Goal: Book appointment/travel/reservation

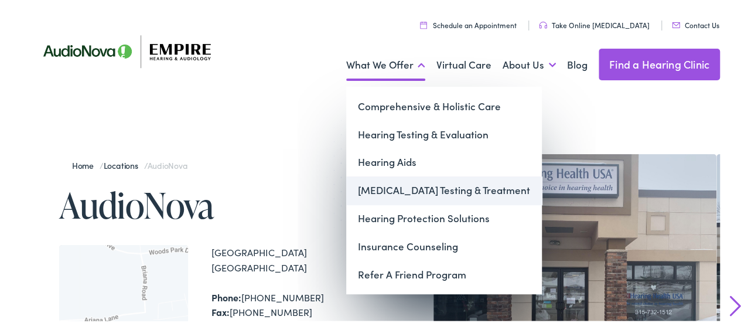
click at [399, 192] on link "[MEDICAL_DATA] Testing & Treatment" at bounding box center [444, 189] width 196 height 28
click at [377, 186] on link "[MEDICAL_DATA] Testing & Treatment" at bounding box center [444, 189] width 196 height 28
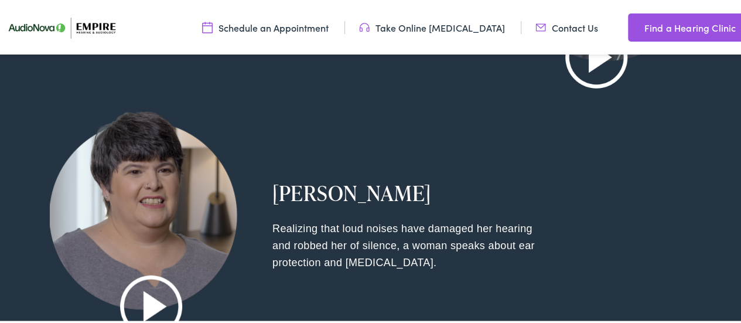
scroll to position [1654, 0]
click at [399, 192] on h2 "Cary U." at bounding box center [486, 190] width 428 height 25
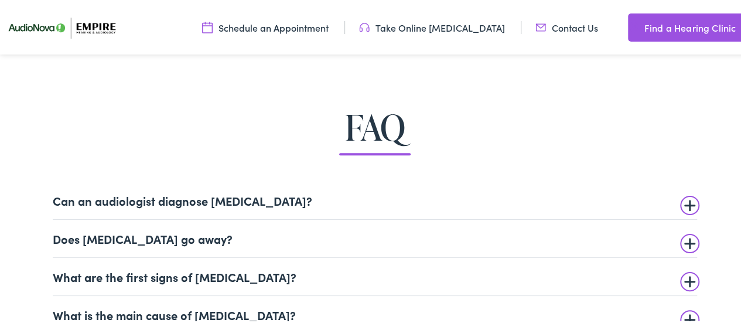
scroll to position [2594, 0]
click at [688, 203] on summary "Can an audiologist diagnose tinnitus?" at bounding box center [375, 198] width 644 height 14
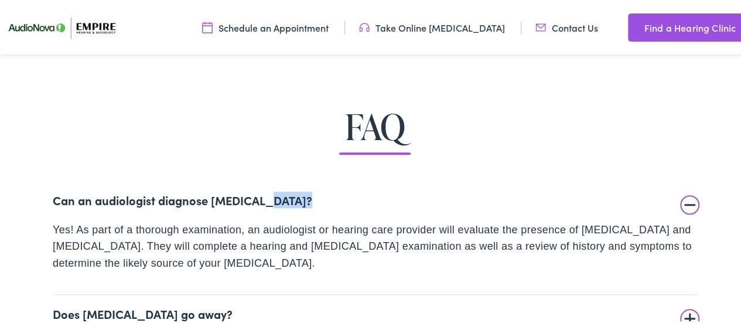
click at [688, 203] on summary "Can an audiologist diagnose tinnitus?" at bounding box center [375, 198] width 644 height 14
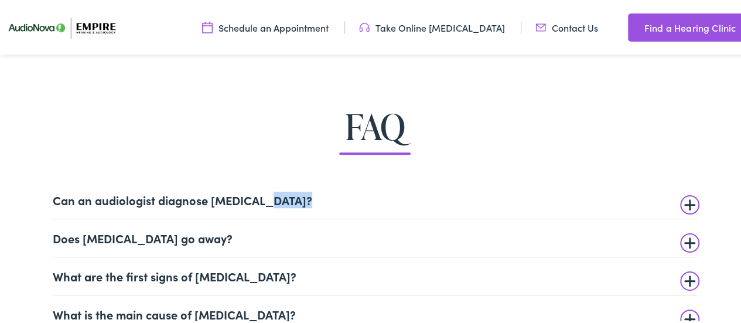
click at [658, 216] on details "Can an audiologist diagnose tinnitus? Yes! As part of a thorough examination, a…" at bounding box center [375, 198] width 644 height 38
click at [678, 204] on summary "Can an audiologist diagnose tinnitus?" at bounding box center [375, 198] width 644 height 14
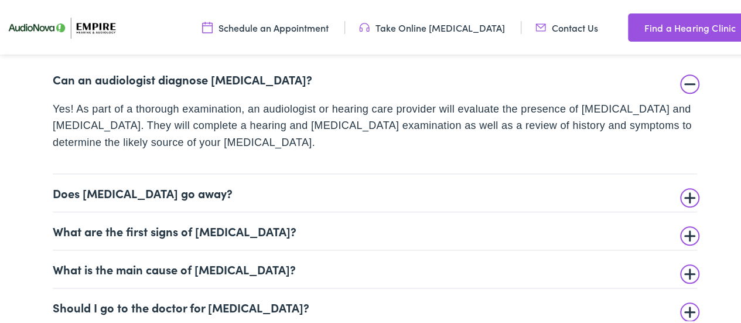
scroll to position [2715, 0]
click at [685, 195] on summary "Does tinnitus go away?" at bounding box center [375, 190] width 644 height 14
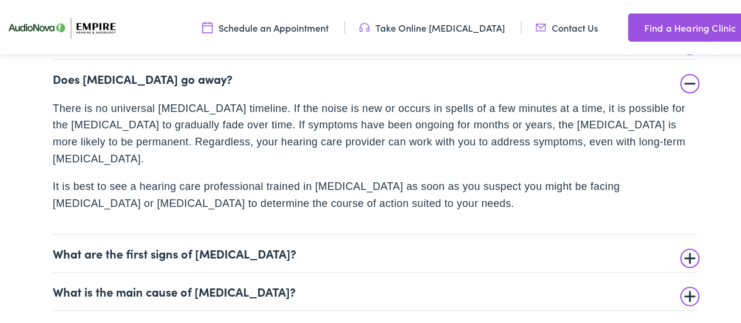
scroll to position [2762, 0]
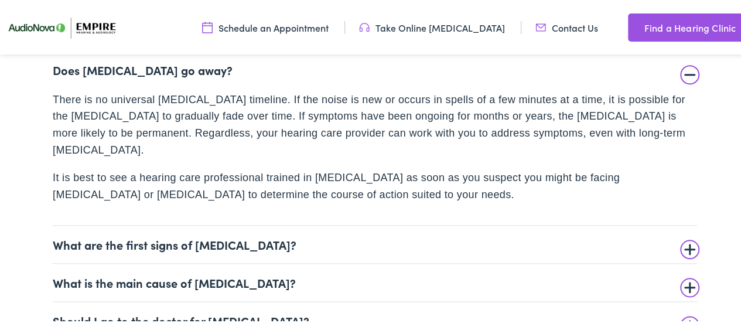
click at [682, 235] on summary "What are the first signs of tinnitus?" at bounding box center [375, 242] width 644 height 14
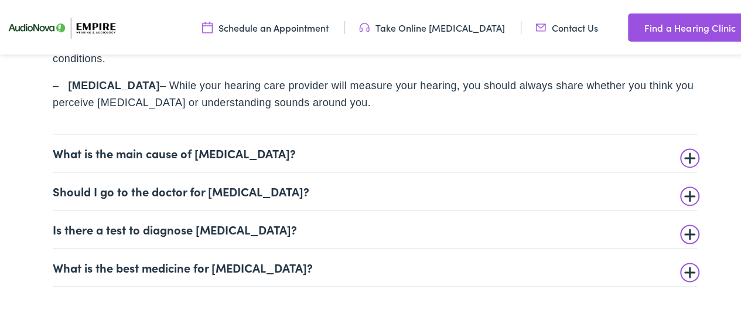
scroll to position [3036, 0]
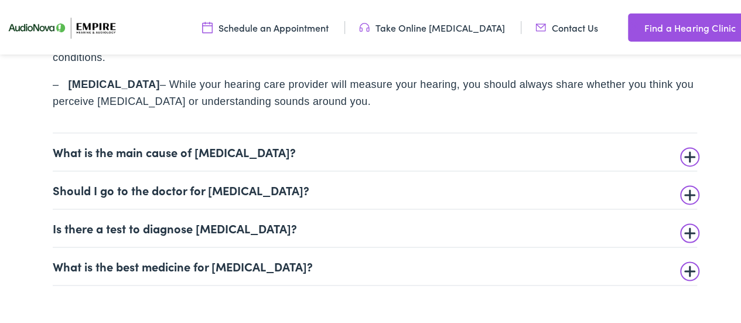
click at [682, 195] on details "Should I go to the doctor for tinnitus? If you experience tinnitus, it’s always…" at bounding box center [375, 188] width 644 height 38
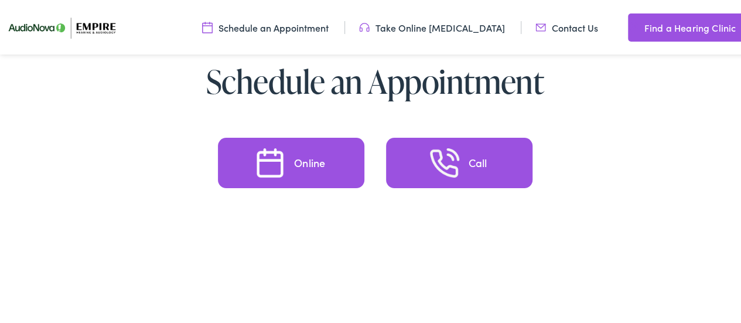
scroll to position [3021, 0]
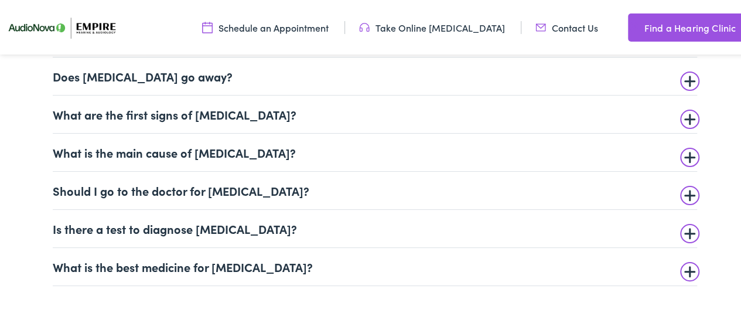
scroll to position [2777, 0]
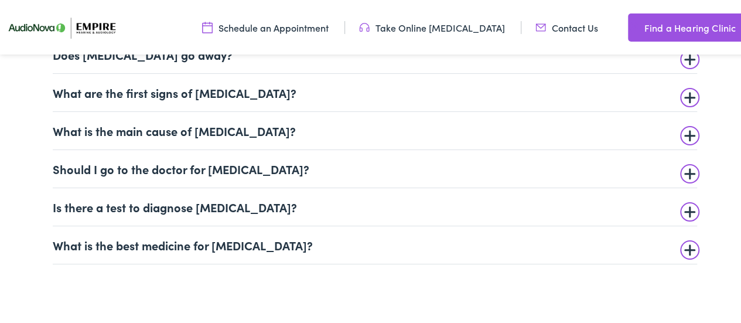
click at [685, 165] on summary "Should I go to the doctor for tinnitus?" at bounding box center [375, 167] width 644 height 14
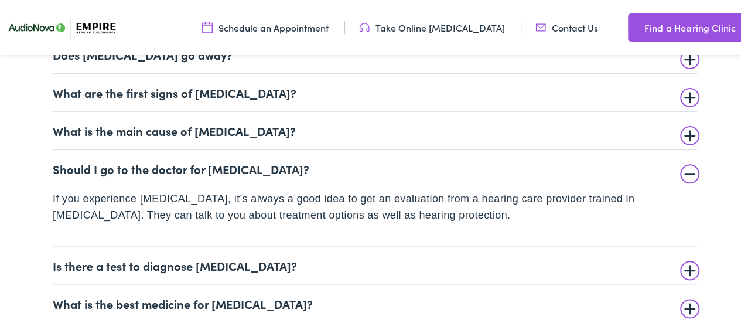
click at [684, 268] on summary "Is there a test to diagnose tinnitus?" at bounding box center [375, 264] width 644 height 14
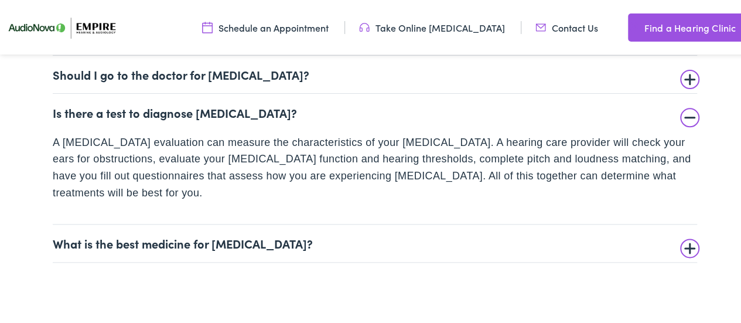
scroll to position [2881, 0]
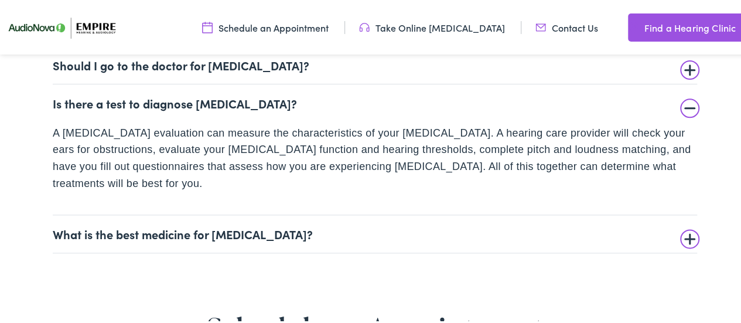
click at [685, 225] on summary "What is the best medicine for tinnitus?" at bounding box center [375, 232] width 644 height 14
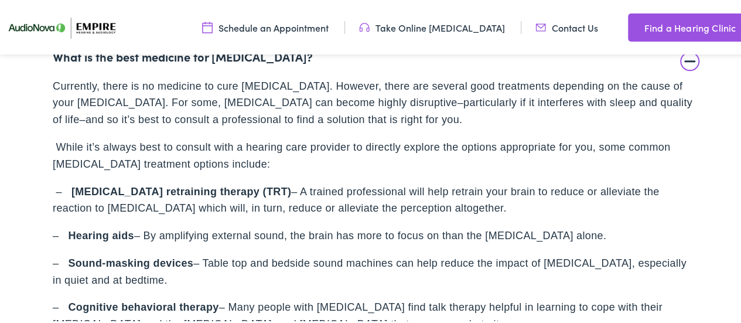
scroll to position [2967, 0]
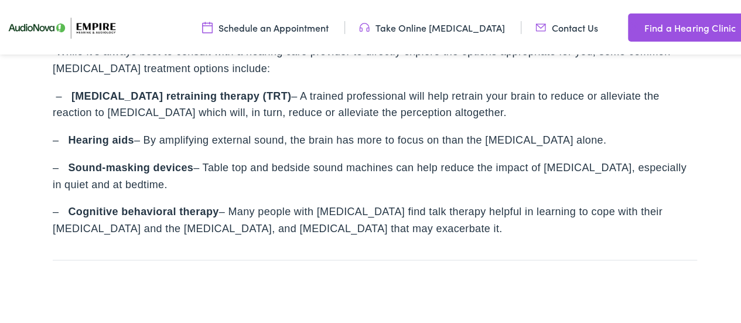
click at [662, 214] on span "– Many people with tinnitus find talk therapy helpful in learning to cope with …" at bounding box center [358, 218] width 610 height 29
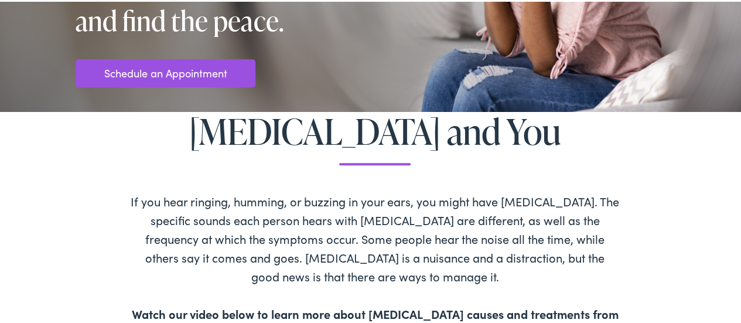
scroll to position [0, 0]
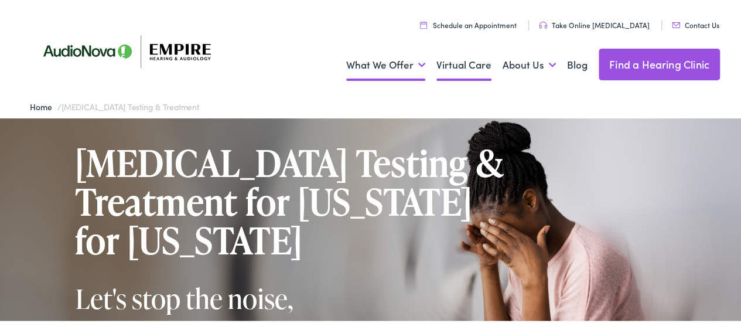
click at [471, 67] on link "Virtual Care" at bounding box center [463, 63] width 55 height 43
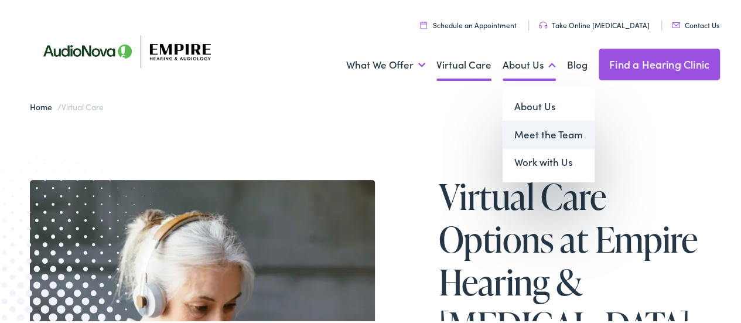
click at [525, 132] on link "Meet the Team" at bounding box center [548, 133] width 92 height 28
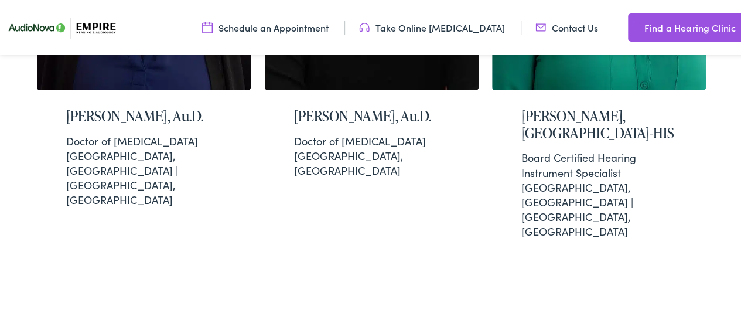
scroll to position [3387, 0]
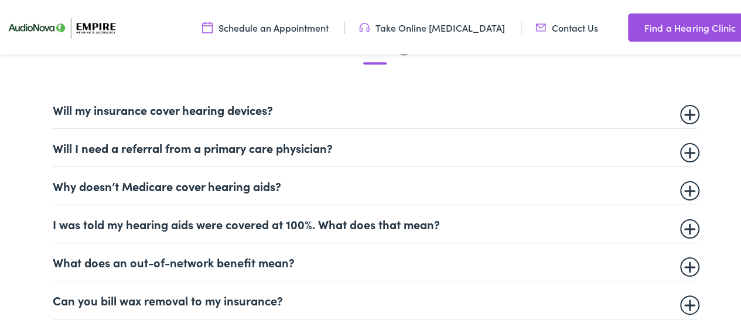
scroll to position [721, 0]
click at [686, 146] on summary "Will I need a referral from a primary care physician?" at bounding box center [375, 145] width 644 height 14
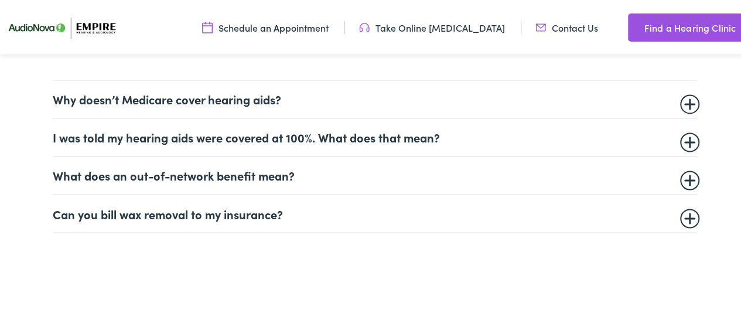
scroll to position [901, 0]
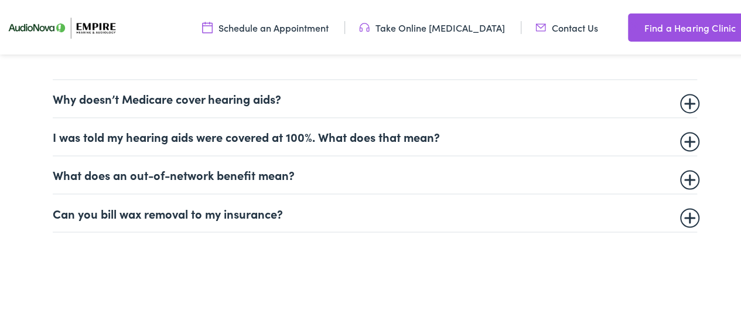
click at [683, 217] on details "Can you bill wax removal to my insurance? Audiologists and Hearing Care provide…" at bounding box center [375, 211] width 644 height 38
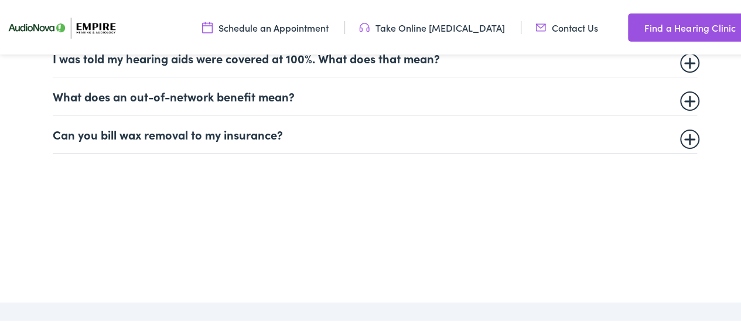
click at [679, 142] on details "Can you bill wax removal to my insurance? Audiologists and Hearing Care provide…" at bounding box center [375, 133] width 644 height 38
click at [680, 134] on summary "Can you bill wax removal to my insurance?" at bounding box center [375, 132] width 644 height 14
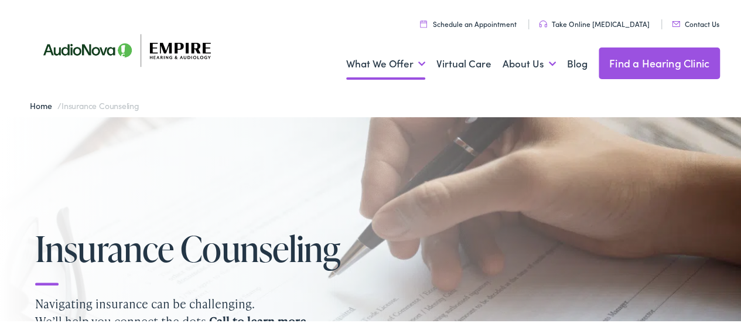
scroll to position [0, 0]
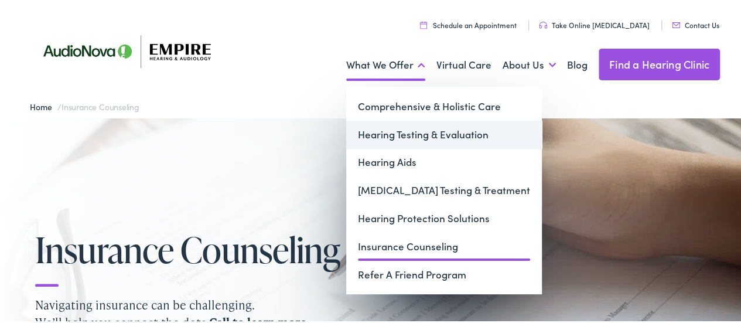
click at [417, 140] on link "Hearing Testing & Evaluation" at bounding box center [444, 133] width 196 height 28
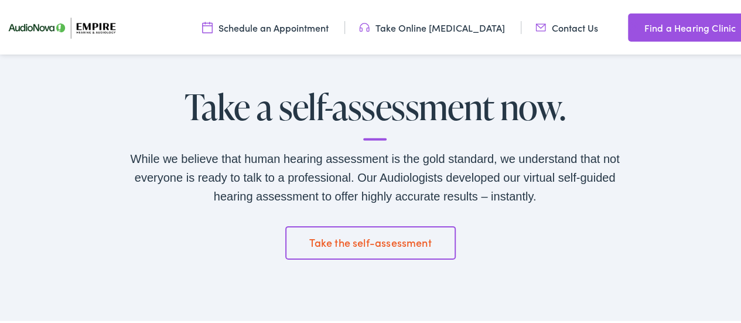
scroll to position [1803, 0]
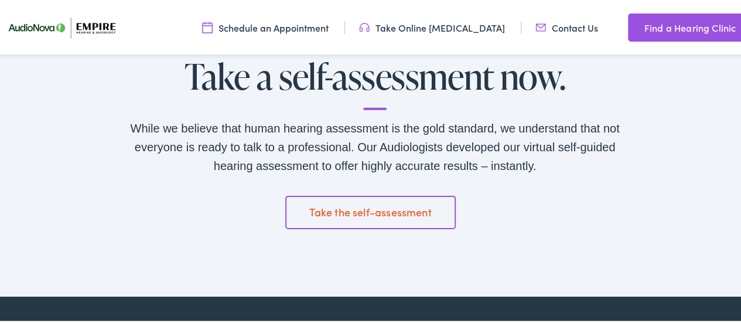
click at [350, 215] on link "Take the self-assessment" at bounding box center [370, 210] width 171 height 33
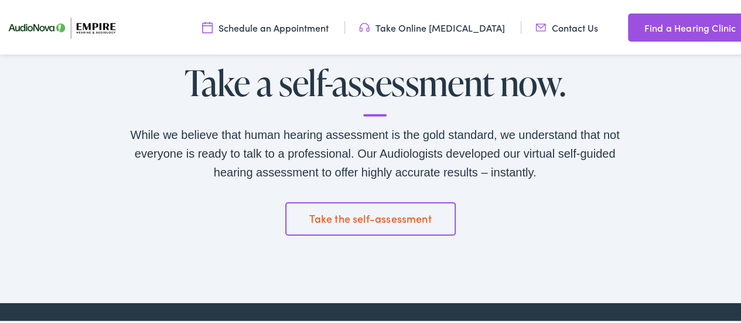
click at [398, 211] on link "Take the self-assessment" at bounding box center [370, 216] width 171 height 33
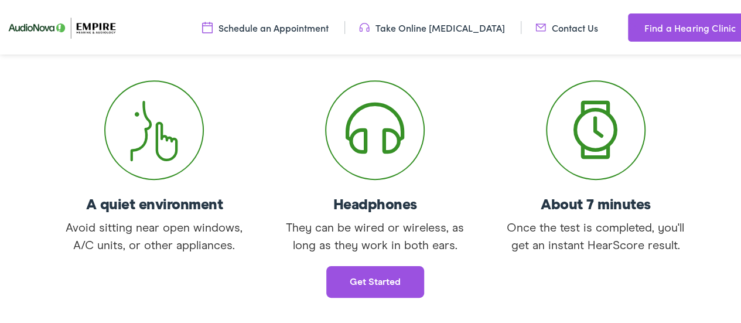
scroll to position [257, 0]
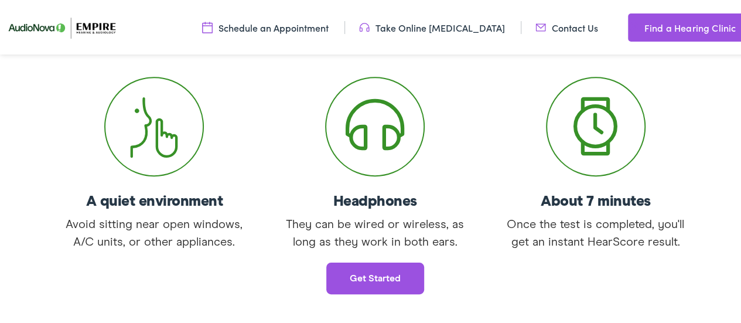
click at [382, 268] on link "Get started" at bounding box center [375, 277] width 98 height 32
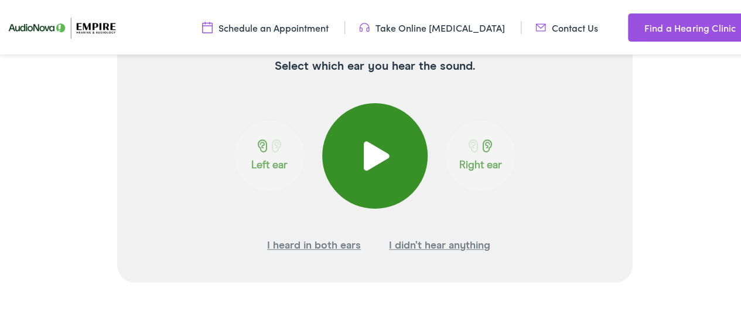
scroll to position [327, 0]
click at [371, 155] on span at bounding box center [375, 152] width 29 height 29
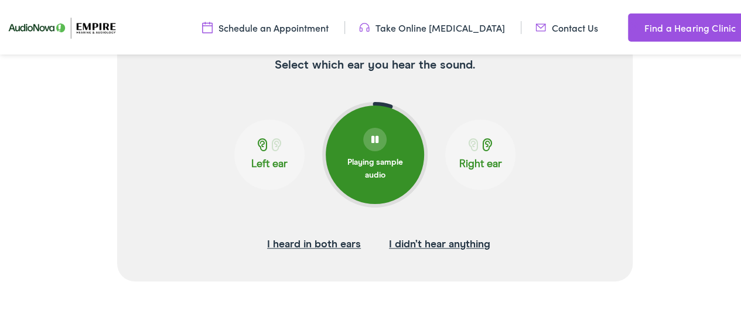
click at [260, 156] on p "Left ear" at bounding box center [269, 162] width 63 height 13
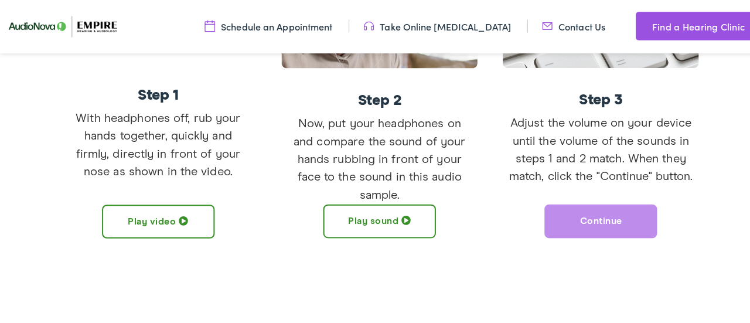
scroll to position [413, 0]
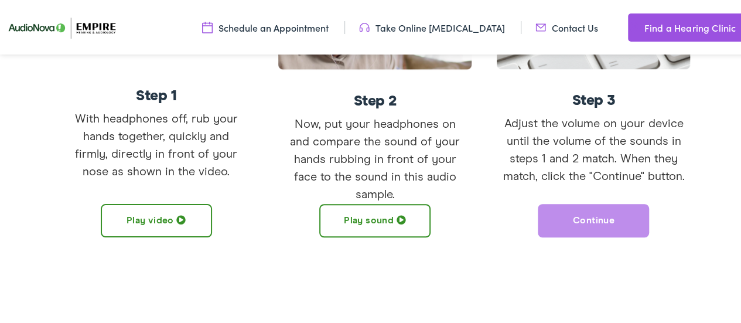
click at [377, 221] on button "Play sound" at bounding box center [374, 218] width 111 height 33
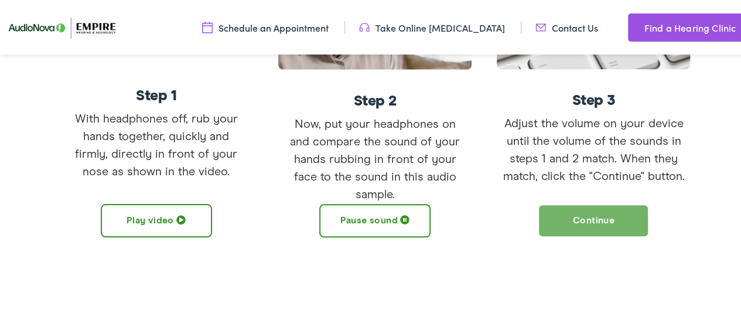
click at [590, 218] on button "Continue" at bounding box center [593, 218] width 111 height 33
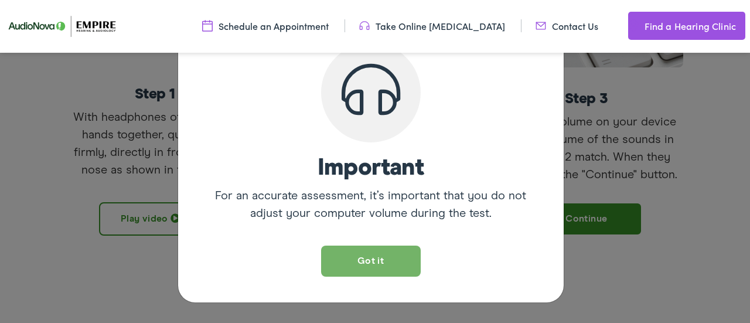
click at [365, 263] on button "Got it" at bounding box center [371, 260] width 100 height 31
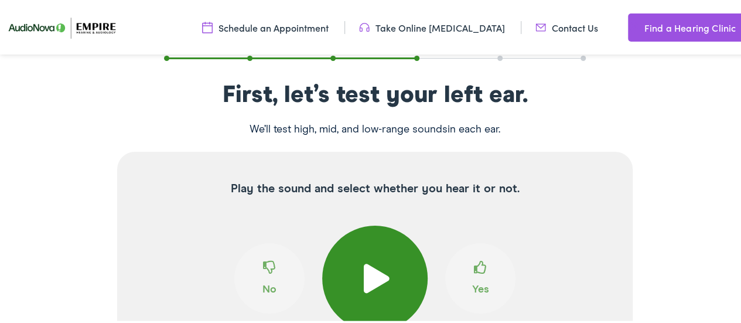
scroll to position [212, 0]
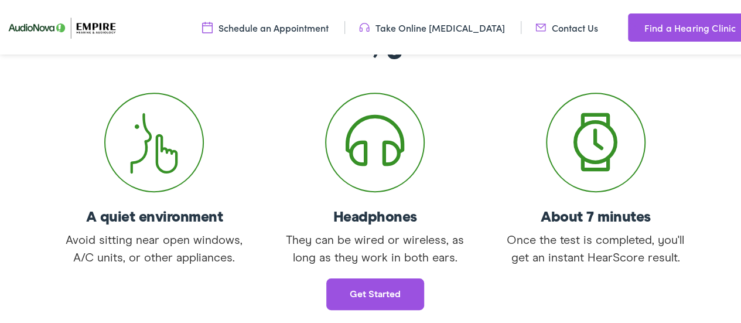
scroll to position [241, 0]
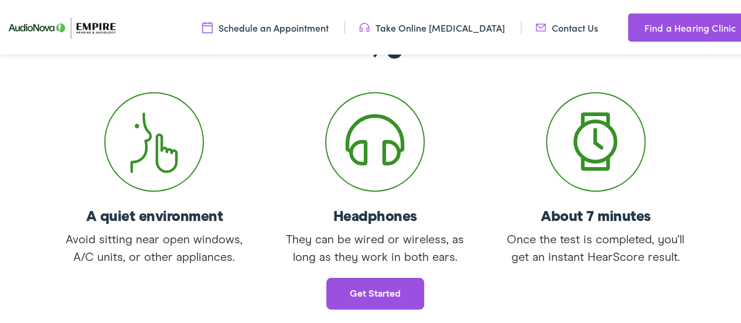
click at [381, 298] on link "Get started" at bounding box center [375, 292] width 98 height 32
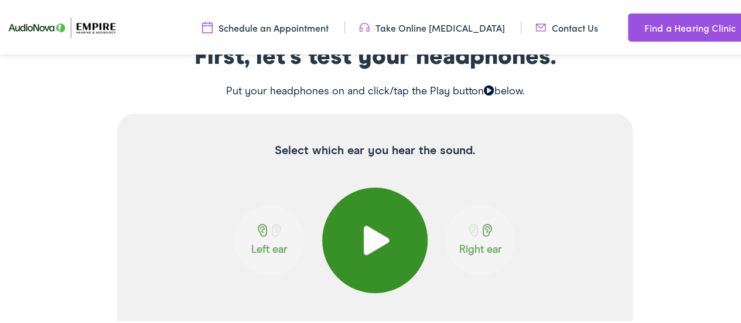
click at [368, 242] on span at bounding box center [375, 238] width 29 height 29
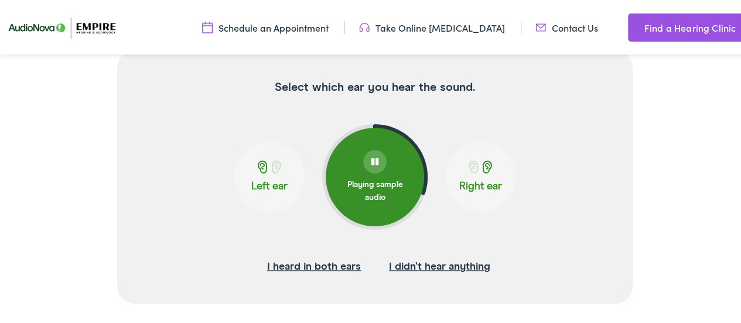
scroll to position [309, 0]
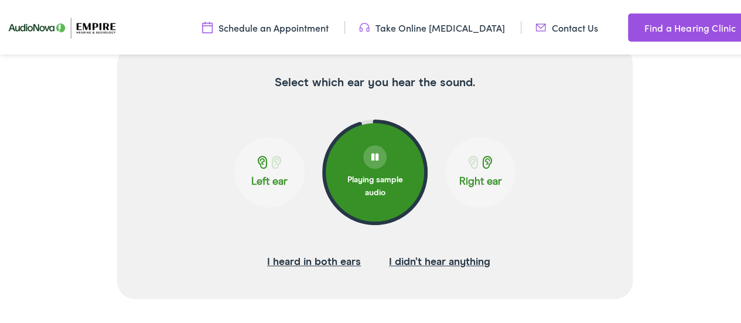
click at [261, 188] on button "Left ear" at bounding box center [269, 170] width 70 height 70
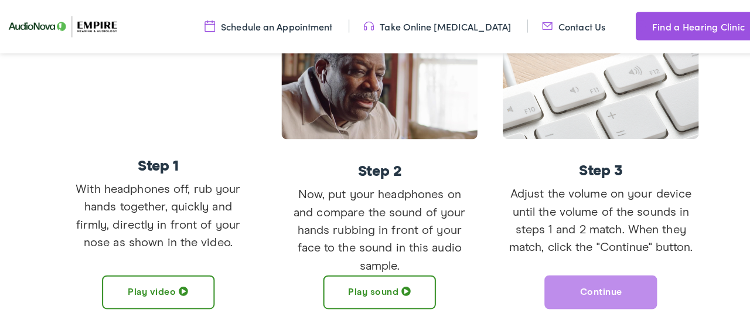
scroll to position [347, 0]
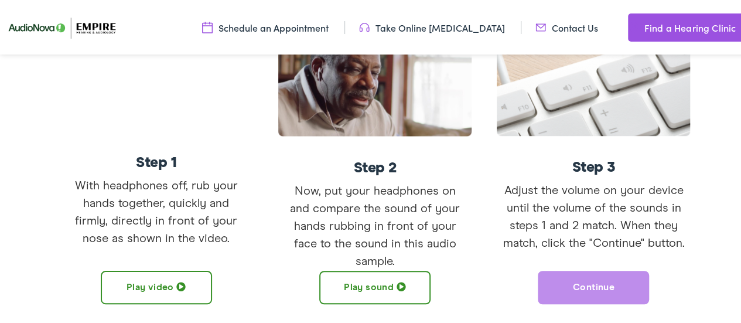
click at [376, 288] on button "Play sound" at bounding box center [374, 285] width 111 height 33
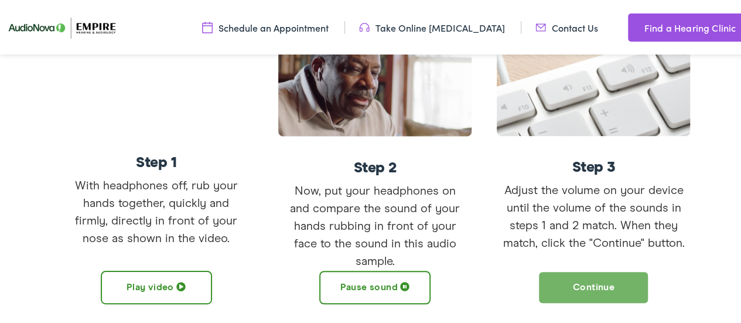
click at [589, 284] on button "Continue" at bounding box center [593, 285] width 111 height 33
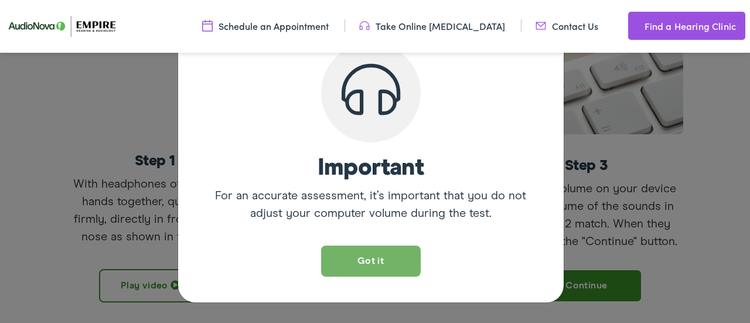
click at [357, 262] on button "Got it" at bounding box center [371, 260] width 100 height 31
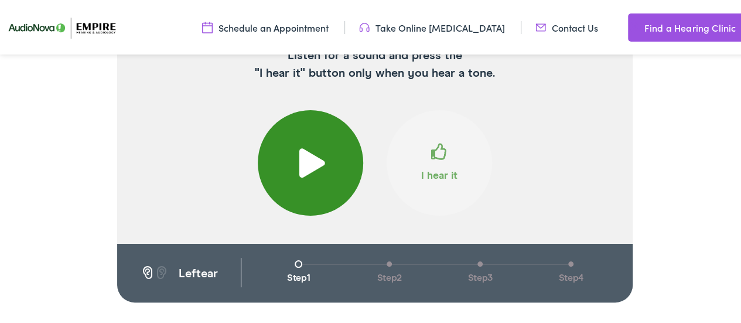
scroll to position [339, 0]
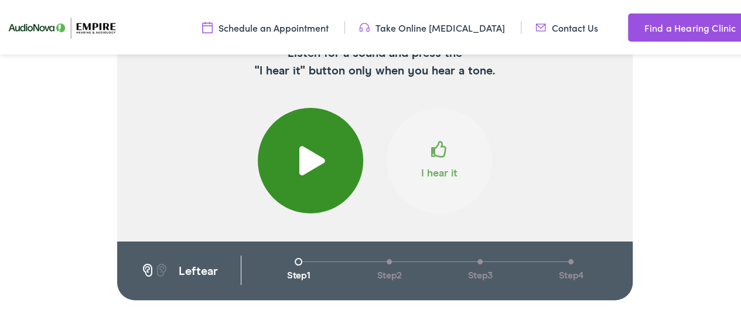
click at [305, 162] on span at bounding box center [310, 158] width 29 height 29
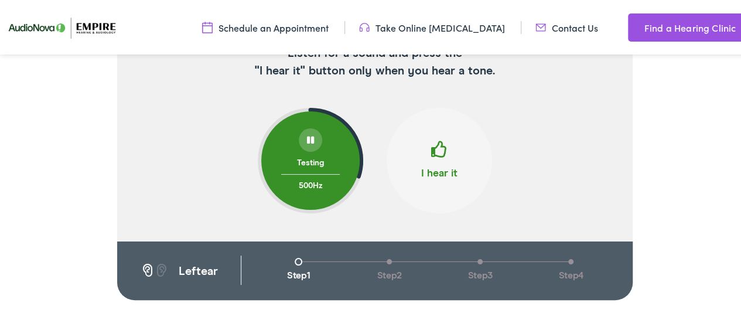
click at [443, 167] on button "I hear it" at bounding box center [439, 158] width 105 height 105
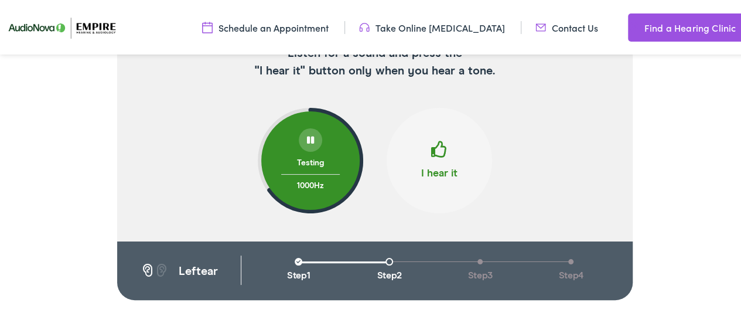
click at [443, 167] on button "I hear it" at bounding box center [439, 158] width 105 height 105
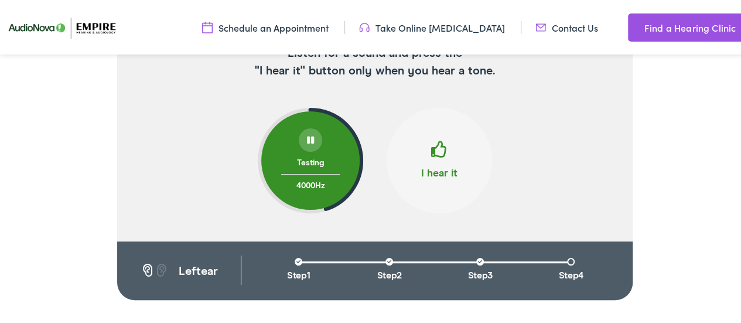
click at [443, 167] on button "I hear it" at bounding box center [439, 158] width 105 height 105
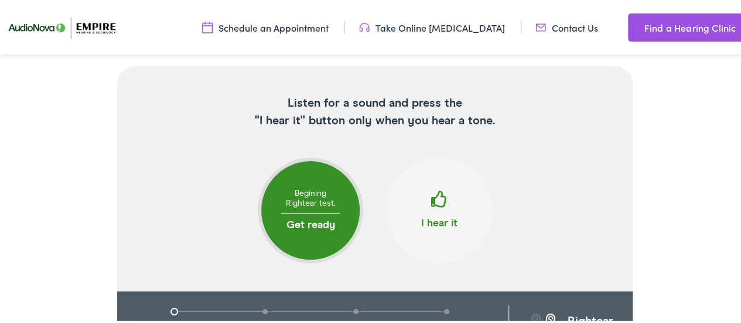
scroll to position [294, 0]
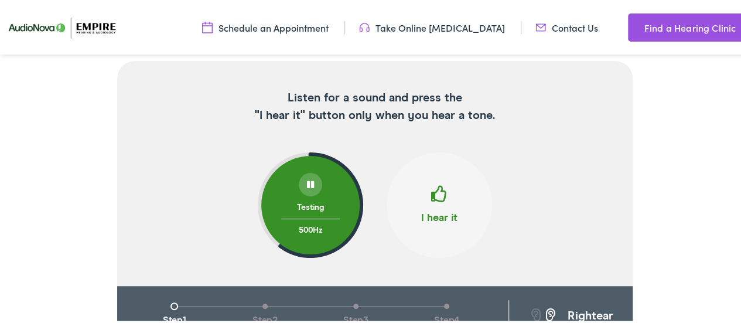
click at [433, 201] on span at bounding box center [439, 197] width 16 height 26
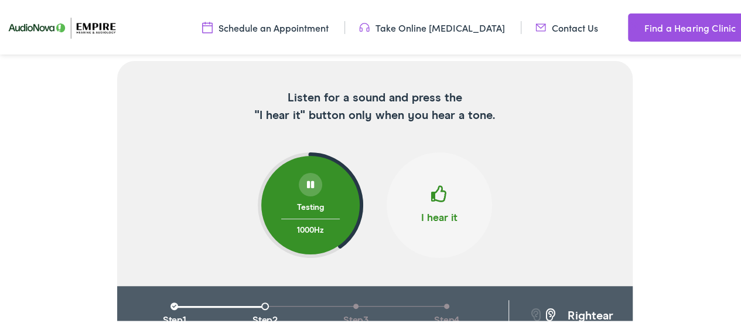
click at [433, 201] on span at bounding box center [439, 197] width 16 height 26
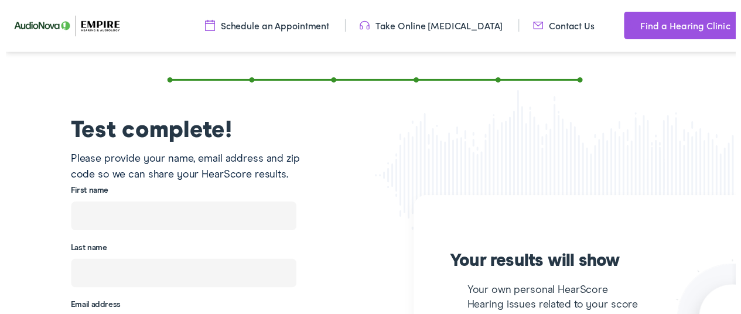
scroll to position [177, 0]
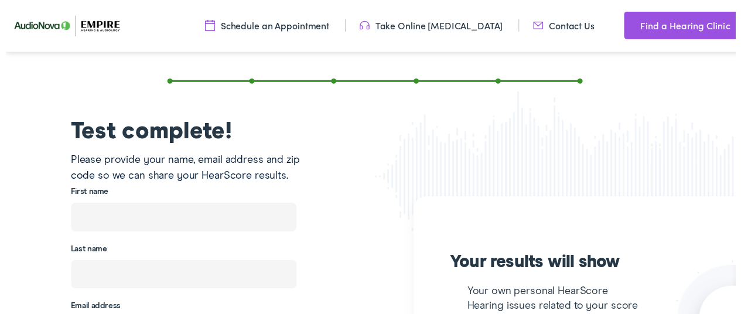
click at [204, 223] on input "text" at bounding box center [180, 220] width 229 height 29
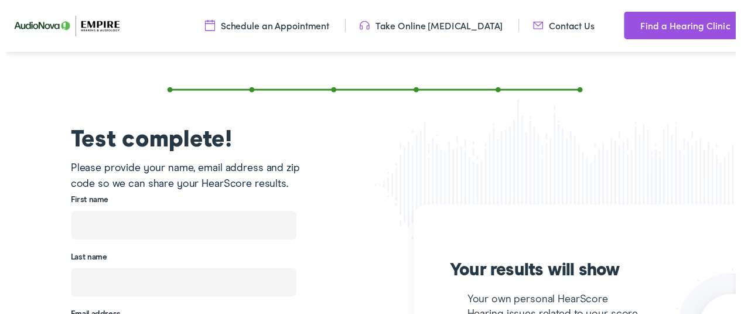
scroll to position [168, 0]
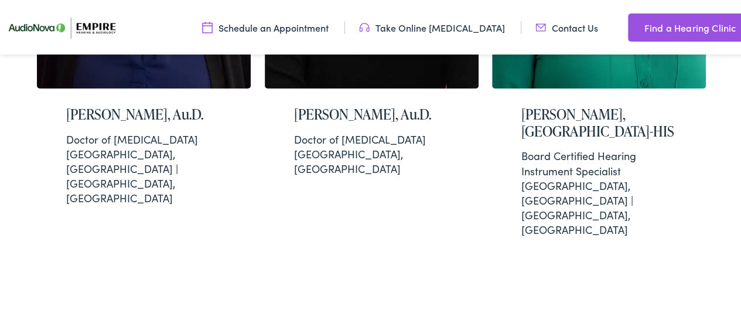
click at [290, 27] on link "Schedule an Appointment" at bounding box center [265, 25] width 126 height 13
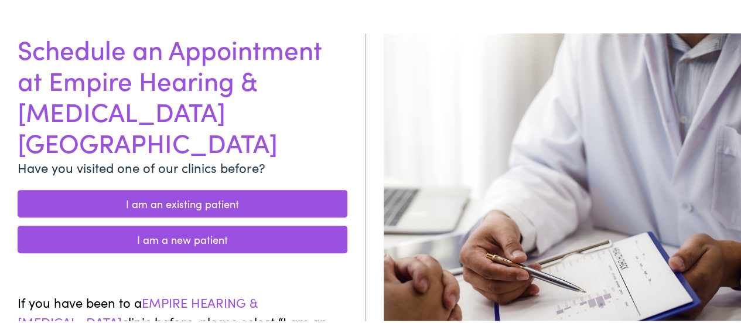
scroll to position [117, 0]
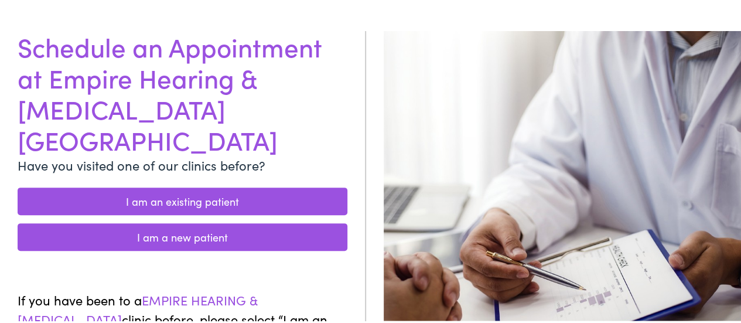
click at [233, 221] on link "I am a new patient" at bounding box center [183, 235] width 330 height 28
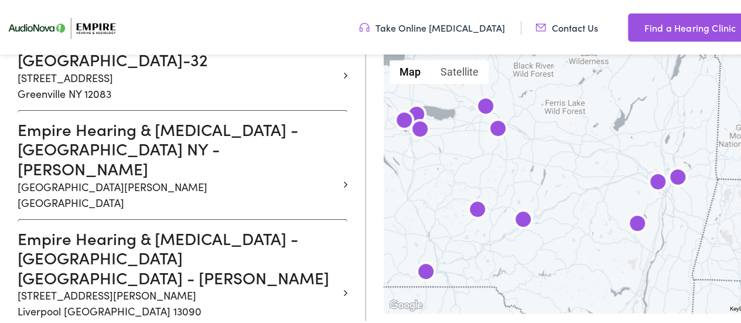
scroll to position [1468, 0]
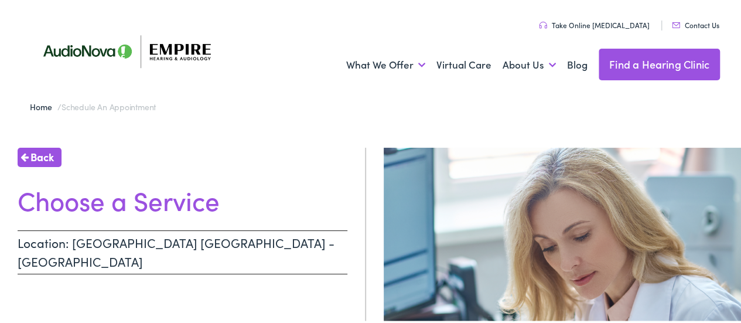
click at [163, 210] on h1 "Choose a Service" at bounding box center [183, 198] width 330 height 31
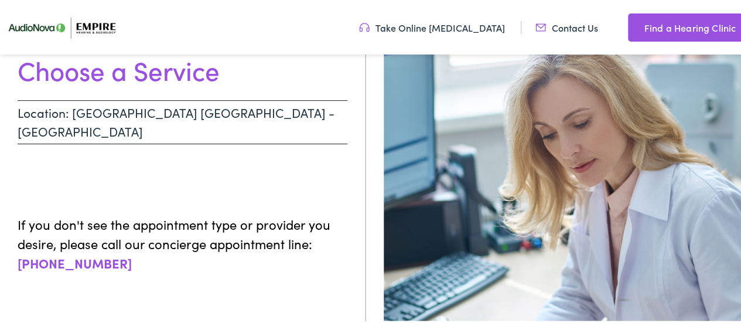
scroll to position [126, 0]
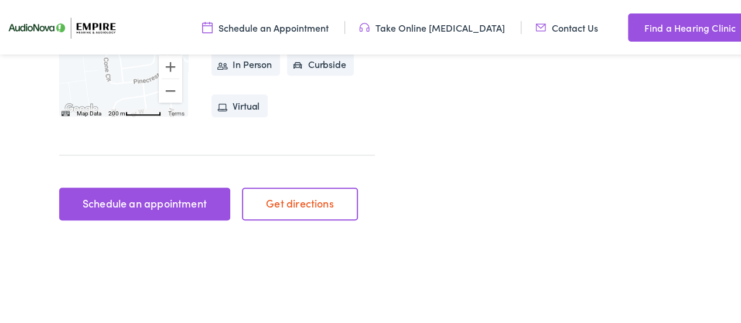
scroll to position [430, 0]
click at [199, 206] on link "Schedule an appointment" at bounding box center [144, 201] width 170 height 33
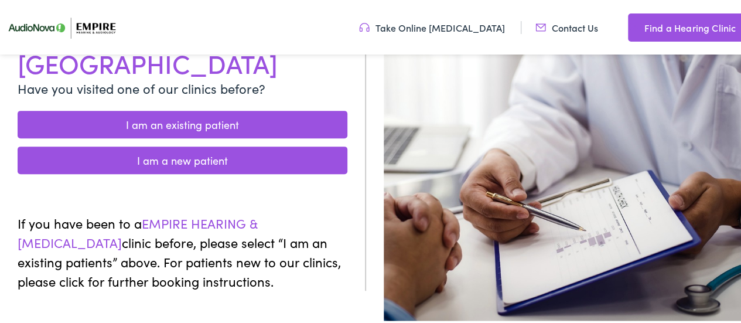
scroll to position [189, 0]
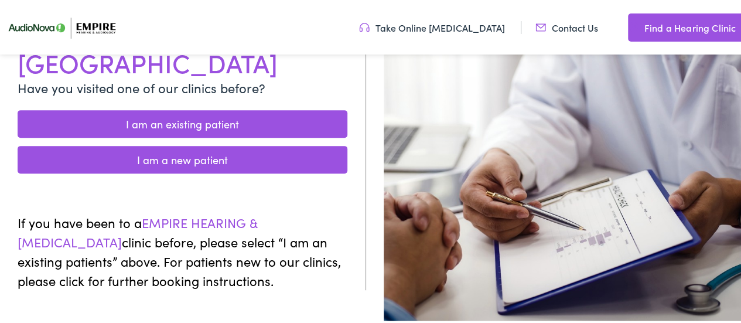
click at [221, 144] on link "I am a new patient" at bounding box center [183, 158] width 330 height 28
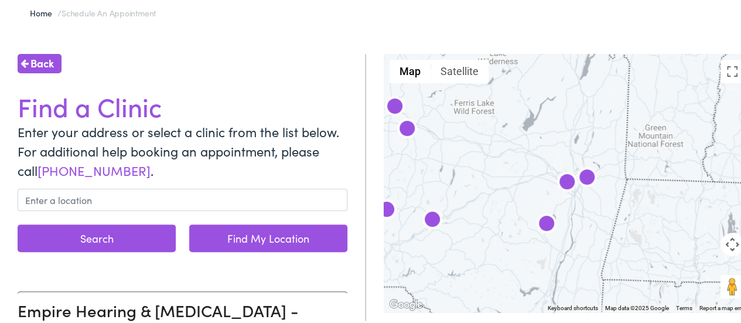
scroll to position [95, 0]
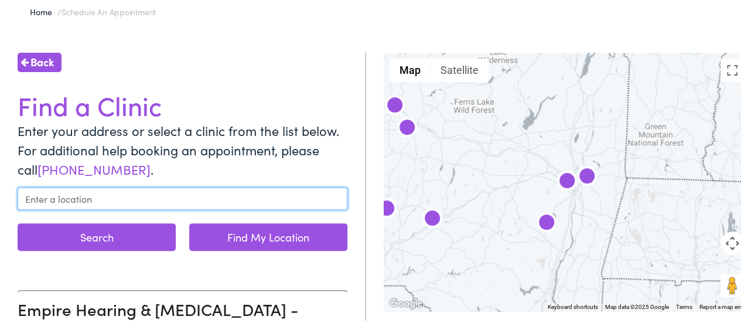
click at [156, 191] on input "text" at bounding box center [183, 197] width 330 height 22
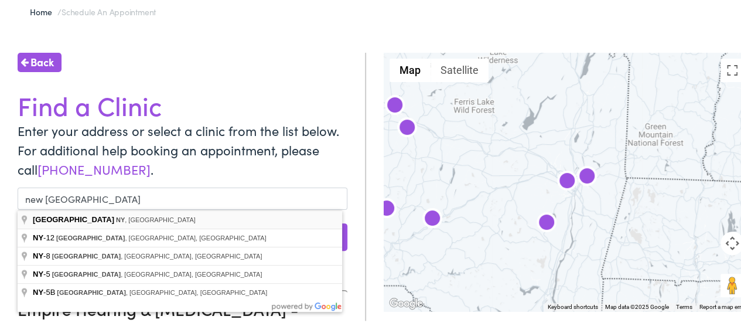
type input "New Hartford, NY, USA"
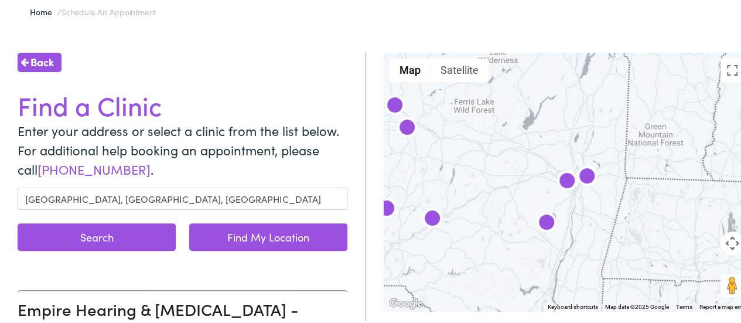
click at [108, 242] on button "Search" at bounding box center [97, 235] width 158 height 28
click at [112, 242] on button "Search" at bounding box center [97, 235] width 158 height 28
click at [74, 228] on button "Search" at bounding box center [97, 235] width 158 height 28
click at [83, 232] on button "Search" at bounding box center [97, 235] width 158 height 28
click at [88, 236] on button "Search" at bounding box center [97, 235] width 158 height 28
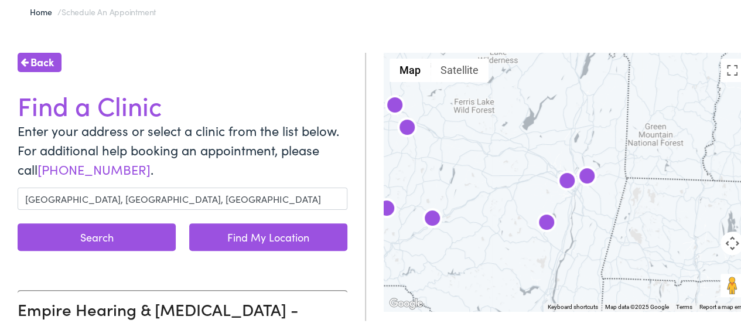
click at [95, 230] on button "Search" at bounding box center [97, 235] width 158 height 28
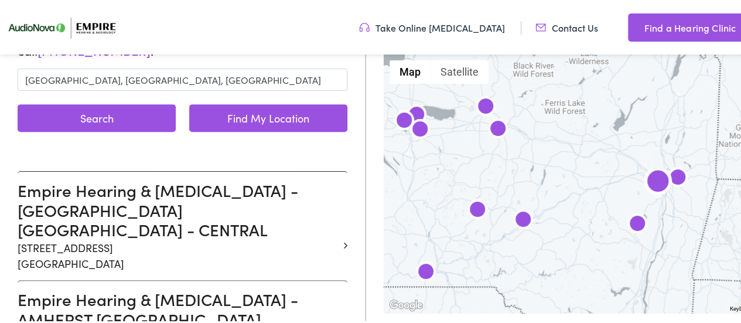
scroll to position [210, 0]
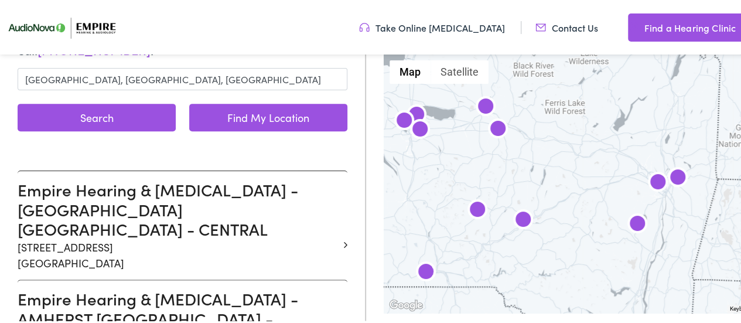
click at [115, 119] on button "Search" at bounding box center [97, 116] width 158 height 28
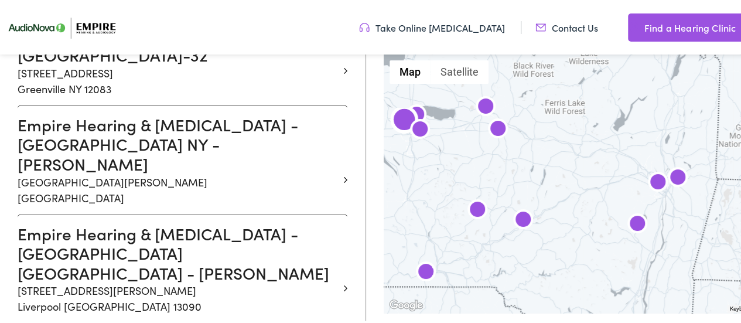
scroll to position [1473, 0]
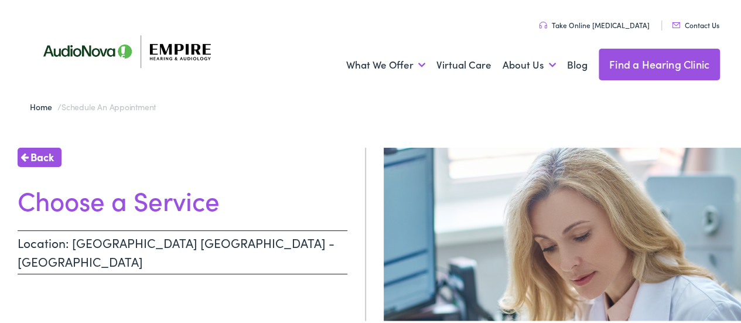
click at [91, 191] on h1 "Choose a Service" at bounding box center [183, 198] width 330 height 31
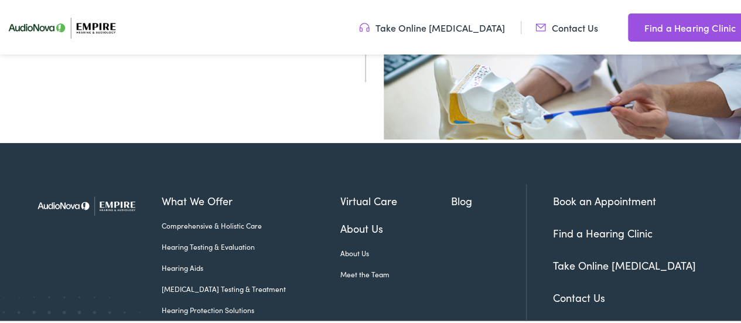
scroll to position [388, 0]
